Goal: Transaction & Acquisition: Purchase product/service

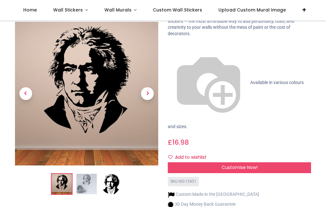
click at [91, 174] on img at bounding box center [87, 184] width 20 height 20
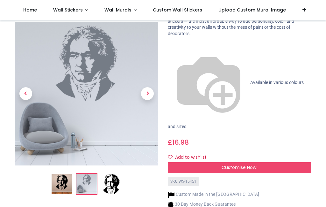
click at [149, 87] on span "Next" at bounding box center [147, 93] width 13 height 13
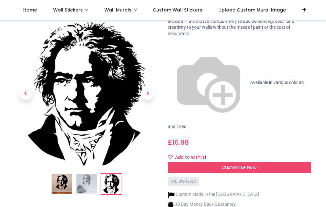
click at [150, 87] on span "Next" at bounding box center [147, 93] width 13 height 13
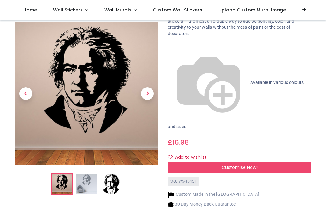
click at [149, 87] on span "Next" at bounding box center [147, 93] width 13 height 13
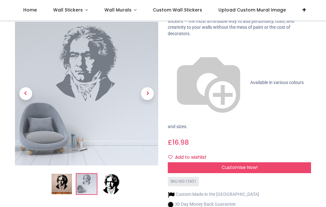
click at [151, 87] on span "Next" at bounding box center [147, 93] width 13 height 13
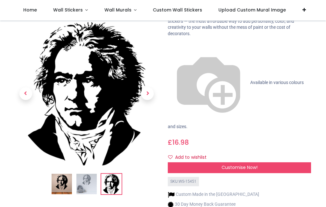
click at [150, 87] on span "Next" at bounding box center [147, 93] width 13 height 13
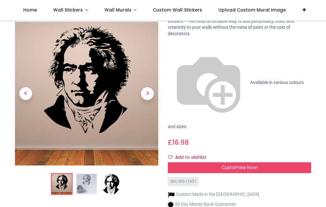
click at [150, 87] on span "Next" at bounding box center [147, 93] width 13 height 13
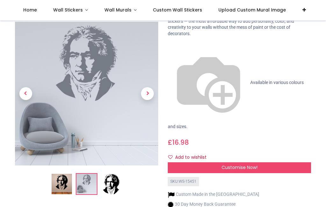
click at [150, 87] on span "Next" at bounding box center [147, 93] width 13 height 13
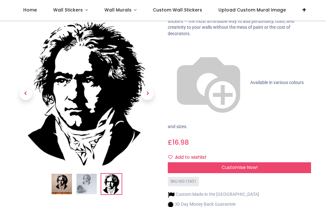
click at [148, 87] on span "Next" at bounding box center [147, 93] width 13 height 13
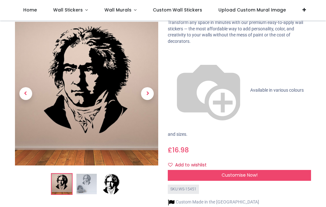
scroll to position [49, 0]
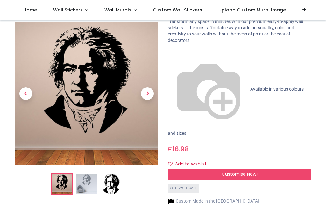
click at [247, 171] on span "Customise Now!" at bounding box center [240, 174] width 36 height 6
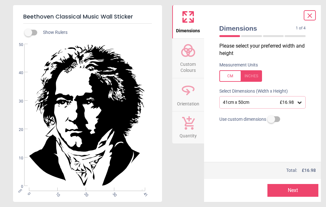
click at [193, 60] on span "Custom Colours" at bounding box center [188, 66] width 31 height 16
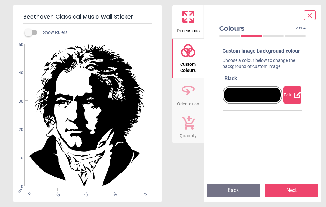
click at [294, 99] on div "Edit" at bounding box center [293, 95] width 18 height 18
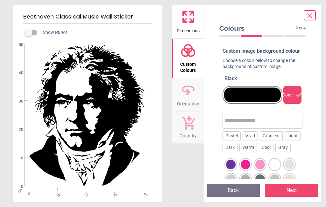
click at [294, 169] on div at bounding box center [290, 164] width 10 height 10
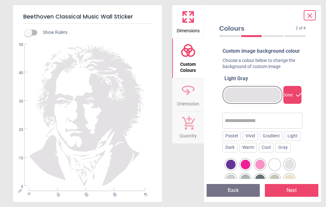
click at [246, 169] on div at bounding box center [246, 164] width 10 height 10
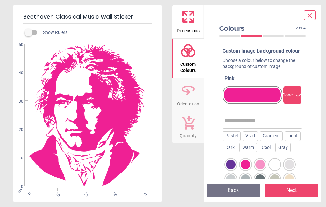
click at [230, 167] on div at bounding box center [231, 164] width 10 height 10
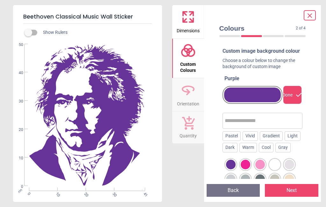
click at [231, 152] on div "Dark" at bounding box center [230, 147] width 15 height 10
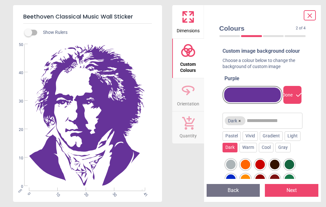
click at [263, 169] on div at bounding box center [261, 164] width 10 height 10
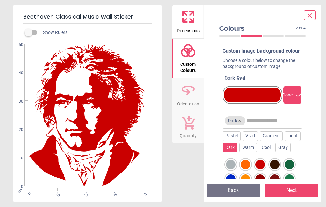
click at [278, 167] on div at bounding box center [275, 164] width 10 height 10
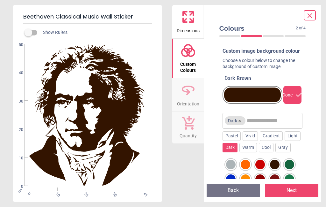
click at [293, 168] on div at bounding box center [290, 164] width 10 height 10
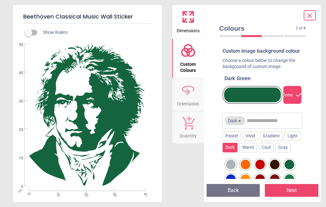
click at [253, 152] on div "Warm" at bounding box center [249, 147] width 18 height 10
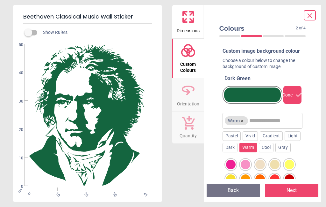
click at [272, 152] on div "Cool" at bounding box center [266, 147] width 15 height 10
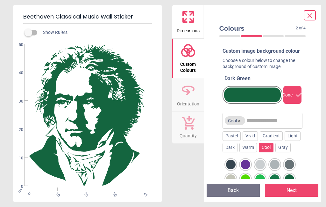
click at [275, 140] on div "Gradient" at bounding box center [271, 136] width 23 height 10
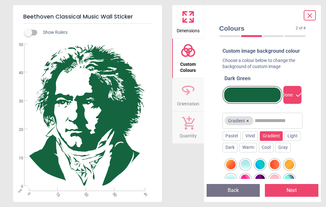
click at [231, 168] on div at bounding box center [231, 164] width 10 height 10
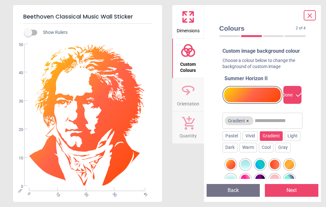
click at [278, 168] on div at bounding box center [275, 164] width 10 height 10
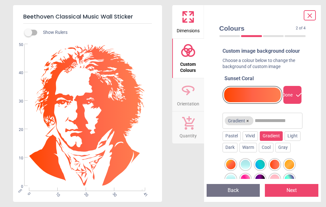
click at [252, 140] on div "Vivid" at bounding box center [250, 136] width 15 height 10
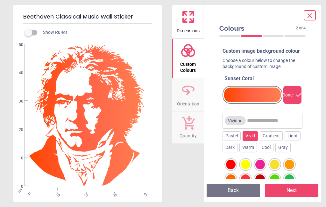
click at [235, 140] on div "Pastel" at bounding box center [232, 136] width 18 height 10
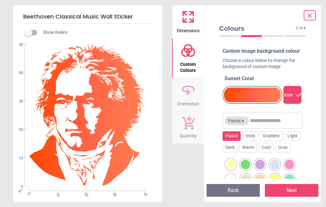
click at [278, 169] on div at bounding box center [275, 164] width 10 height 10
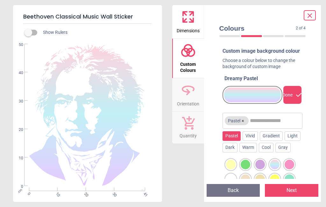
click at [296, 141] on div "Light" at bounding box center [293, 136] width 16 height 10
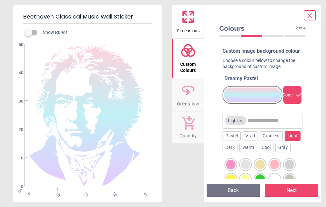
click at [287, 152] on div "Gray" at bounding box center [283, 147] width 15 height 10
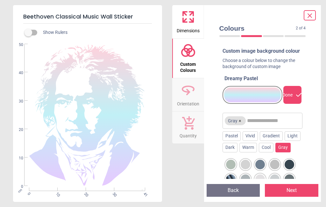
click at [293, 169] on div at bounding box center [290, 164] width 10 height 10
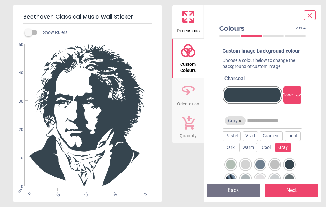
click at [276, 169] on div at bounding box center [275, 164] width 10 height 10
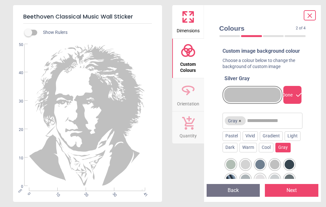
click at [263, 169] on div at bounding box center [261, 164] width 10 height 10
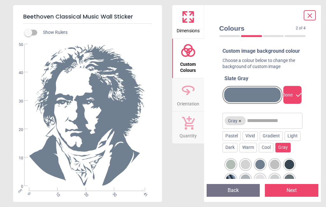
click at [231, 151] on div "Dark" at bounding box center [230, 147] width 15 height 10
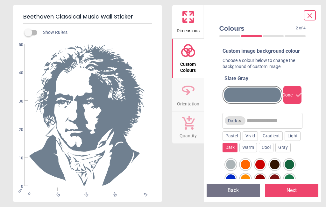
click at [262, 169] on div at bounding box center [261, 164] width 10 height 10
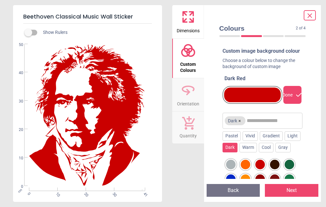
click at [191, 90] on icon at bounding box center [188, 89] width 15 height 15
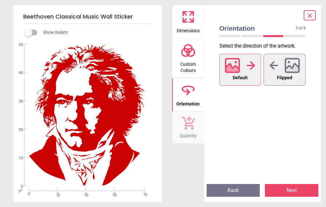
click at [289, 69] on icon at bounding box center [293, 68] width 14 height 11
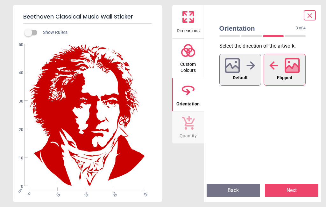
click at [245, 69] on div at bounding box center [240, 65] width 31 height 17
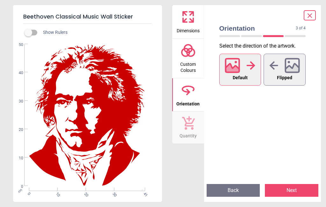
click at [298, 193] on button "Next" at bounding box center [292, 190] width 54 height 13
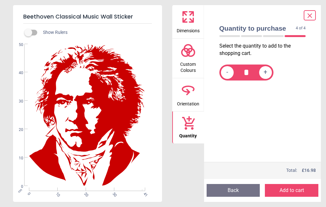
click at [310, 13] on icon at bounding box center [310, 16] width 8 height 8
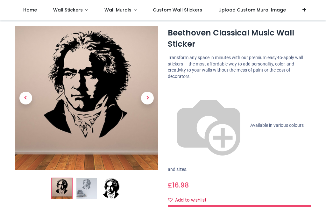
scroll to position [13, 0]
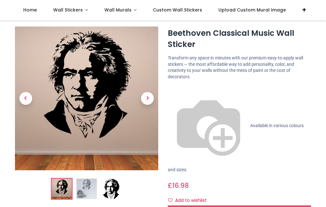
click at [150, 97] on span "Next" at bounding box center [147, 98] width 13 height 13
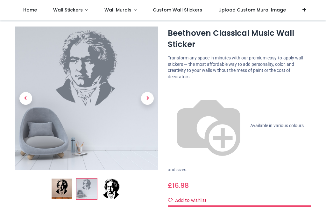
click at [92, 184] on img at bounding box center [87, 188] width 20 height 20
click at [151, 97] on span "Next" at bounding box center [147, 98] width 13 height 13
